Goal: Check status: Check status

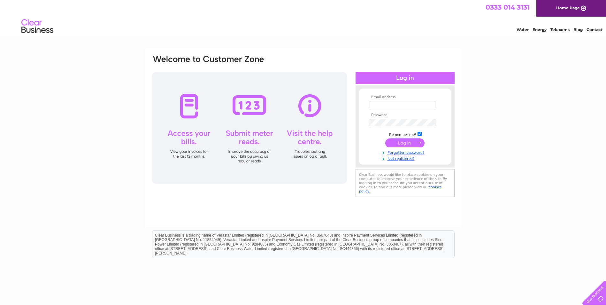
type input "[DOMAIN_NAME][EMAIL_ADDRESS][DOMAIN_NAME]"
click at [415, 141] on input "submit" at bounding box center [404, 142] width 39 height 9
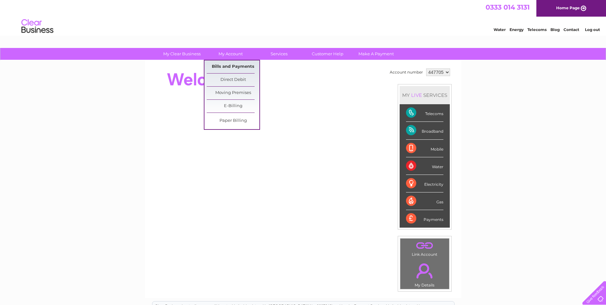
click at [225, 65] on link "Bills and Payments" at bounding box center [233, 66] width 53 height 13
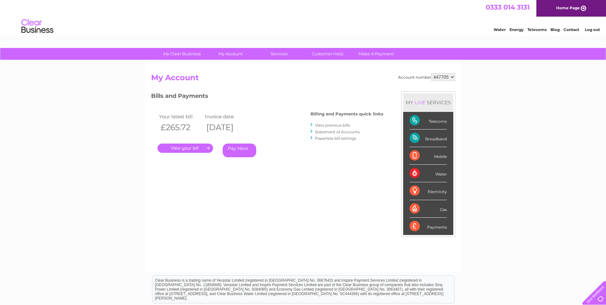
click at [205, 148] on link "." at bounding box center [185, 147] width 56 height 9
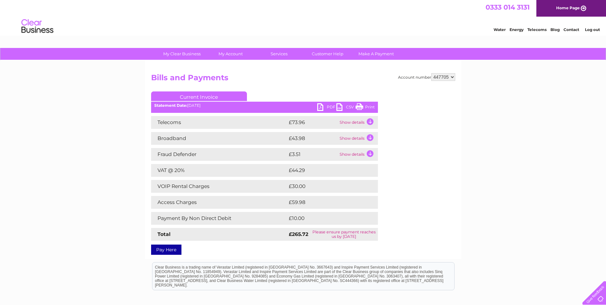
click at [328, 103] on link "PDF" at bounding box center [326, 107] width 19 height 9
